Goal: Obtain resource: Download file/media

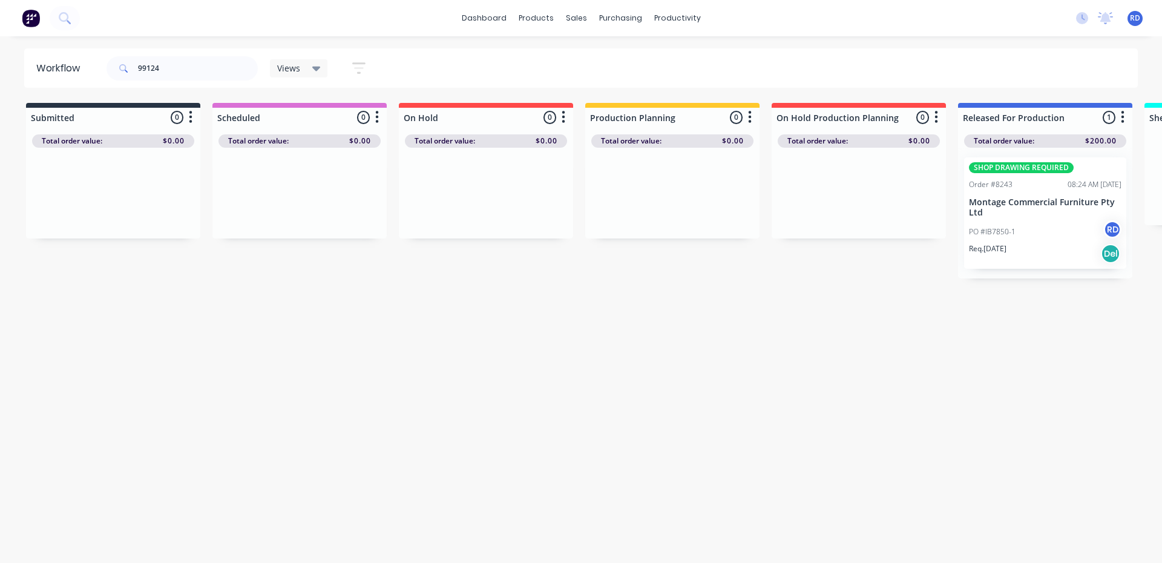
scroll to position [0, 160]
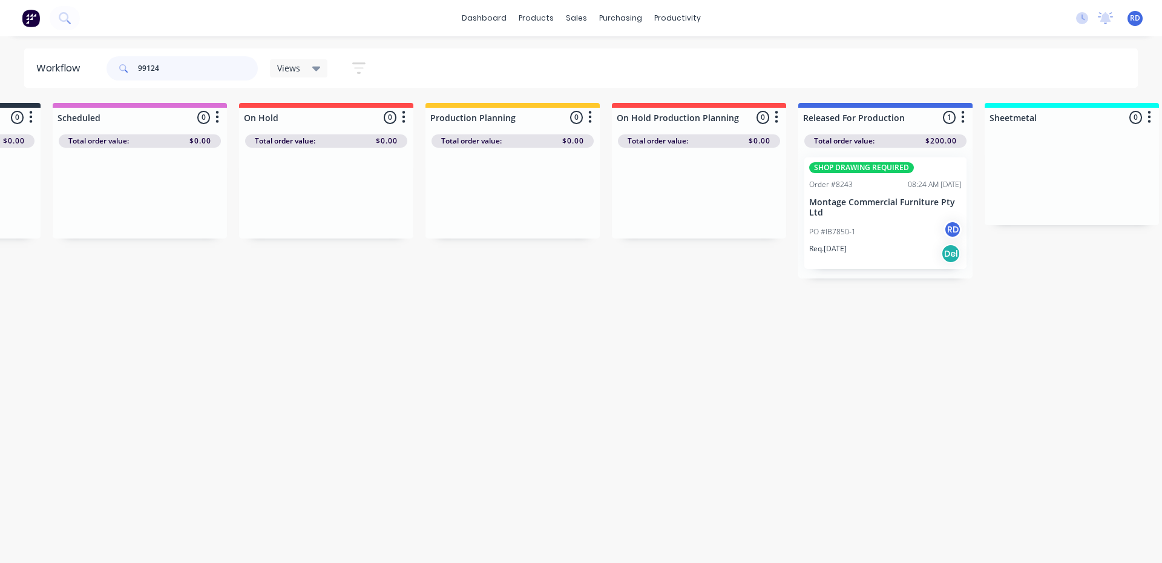
drag, startPoint x: 174, startPoint y: 67, endPoint x: 100, endPoint y: 68, distance: 74.5
click at [102, 68] on header "Workflow 99124 Views Save new view None (Default) edit Delivery edit Production…" at bounding box center [581, 67] width 1114 height 39
type input "99235"
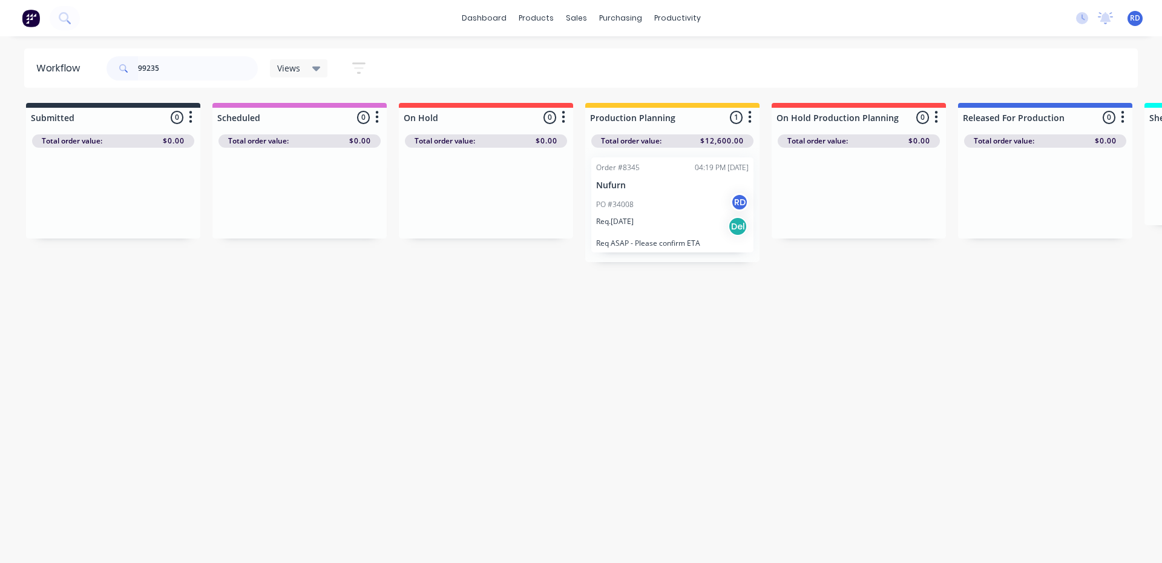
click at [616, 212] on div "PO #34008 RD" at bounding box center [672, 204] width 153 height 23
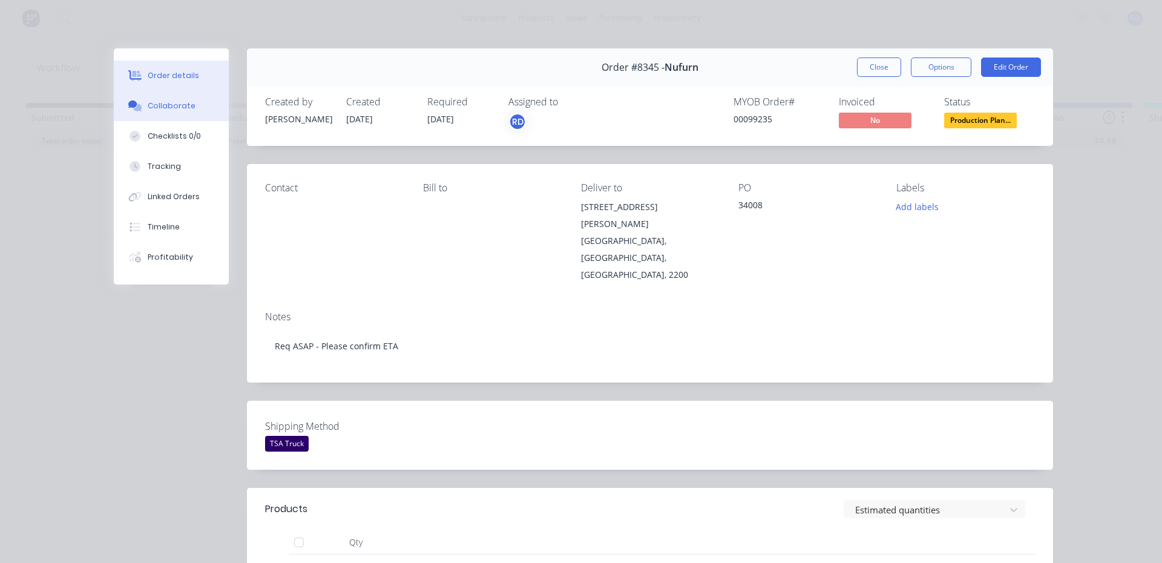
click at [169, 108] on div "Collaborate" at bounding box center [172, 105] width 48 height 11
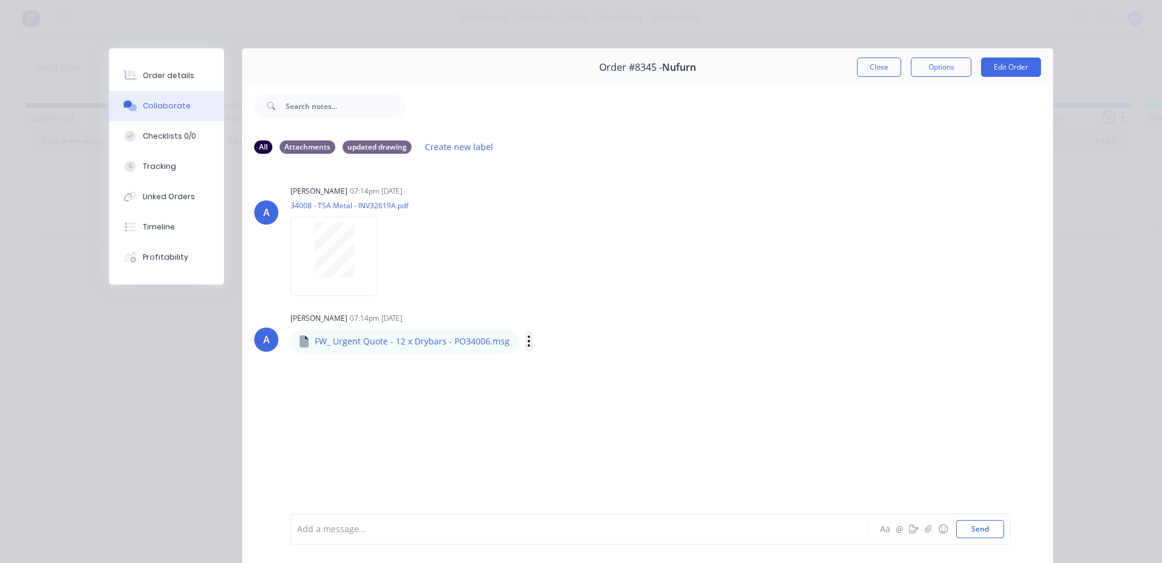
click at [527, 343] on icon "button" at bounding box center [529, 341] width 4 height 14
click at [565, 373] on button "Download" at bounding box center [609, 373] width 136 height 27
